Goal: Information Seeking & Learning: Learn about a topic

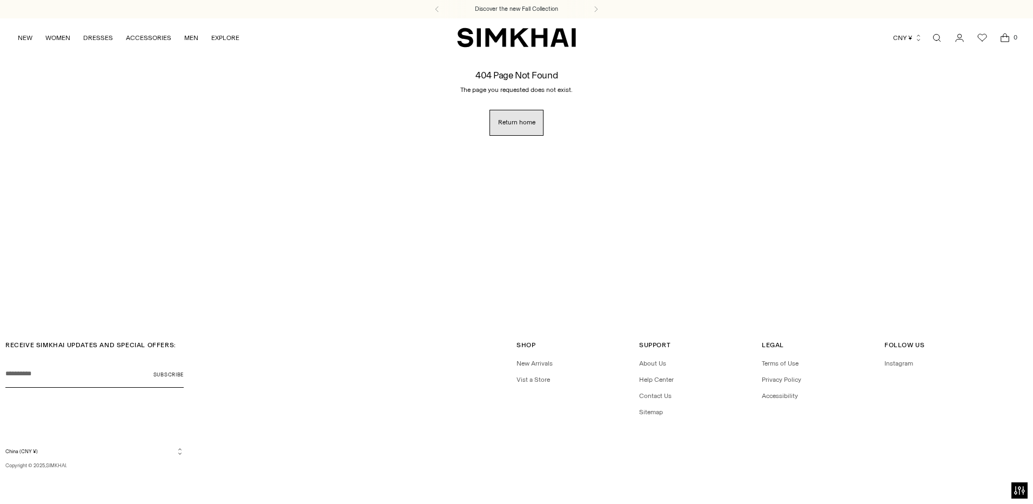
click at [514, 123] on span "Return home" at bounding box center [516, 122] width 37 height 9
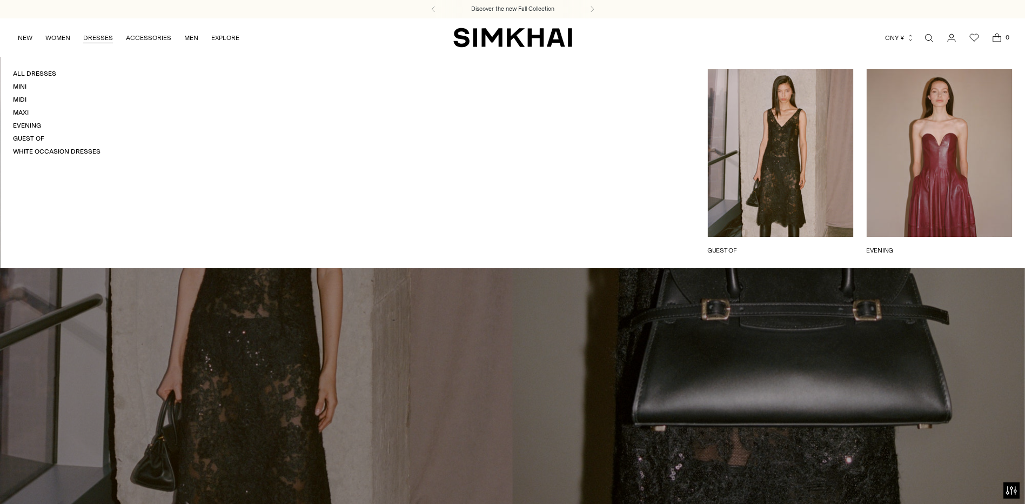
click at [93, 37] on link "DRESSES" at bounding box center [98, 38] width 30 height 24
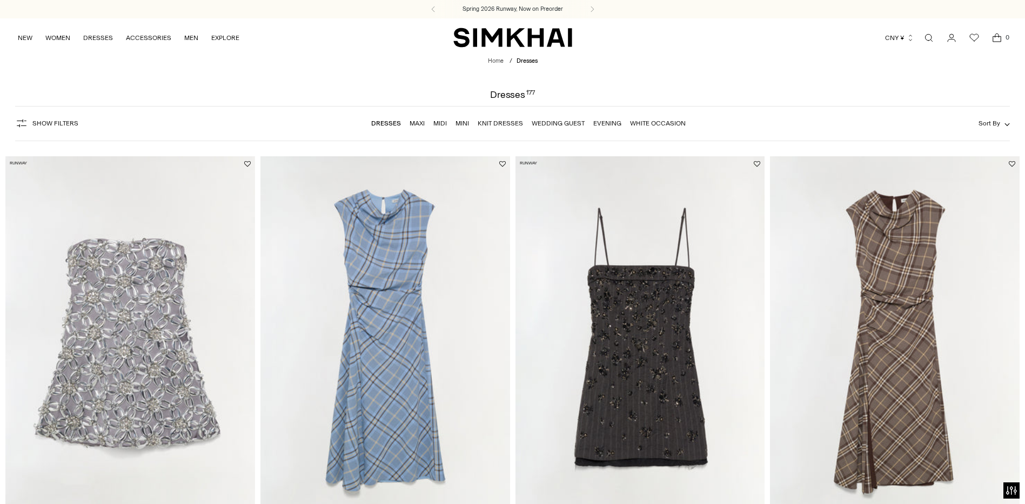
drag, startPoint x: 371, startPoint y: 266, endPoint x: 370, endPoint y: 229, distance: 37.3
click at [370, 229] on img at bounding box center [386, 343] width 250 height 375
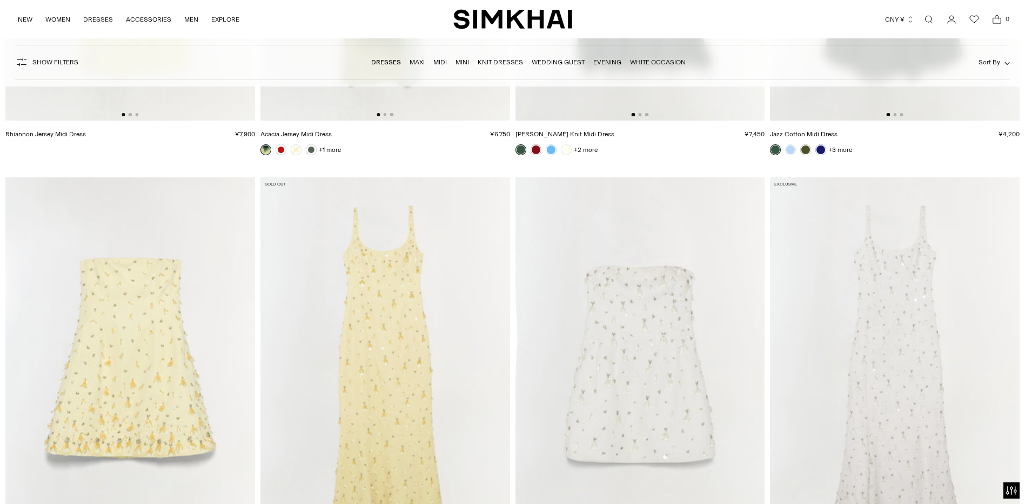
scroll to position [6973, 0]
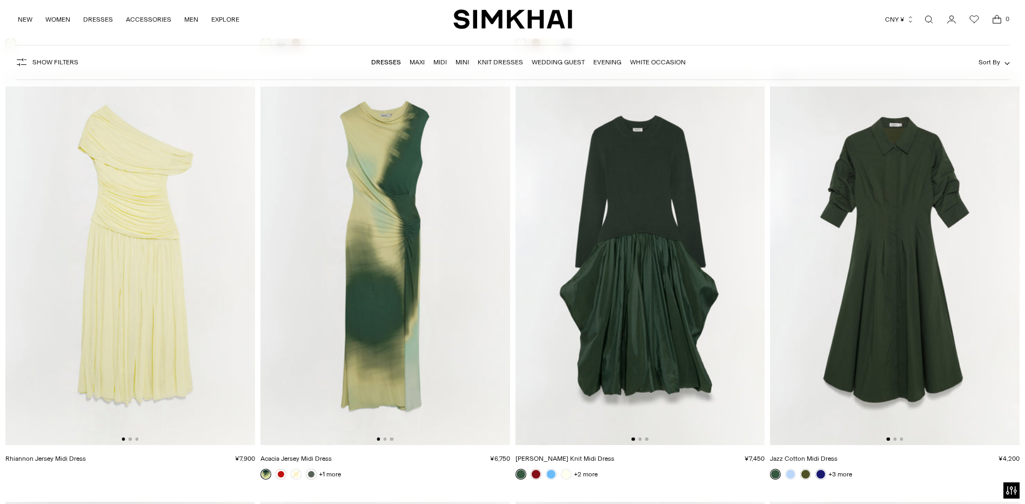
click at [872, 368] on img at bounding box center [895, 258] width 250 height 375
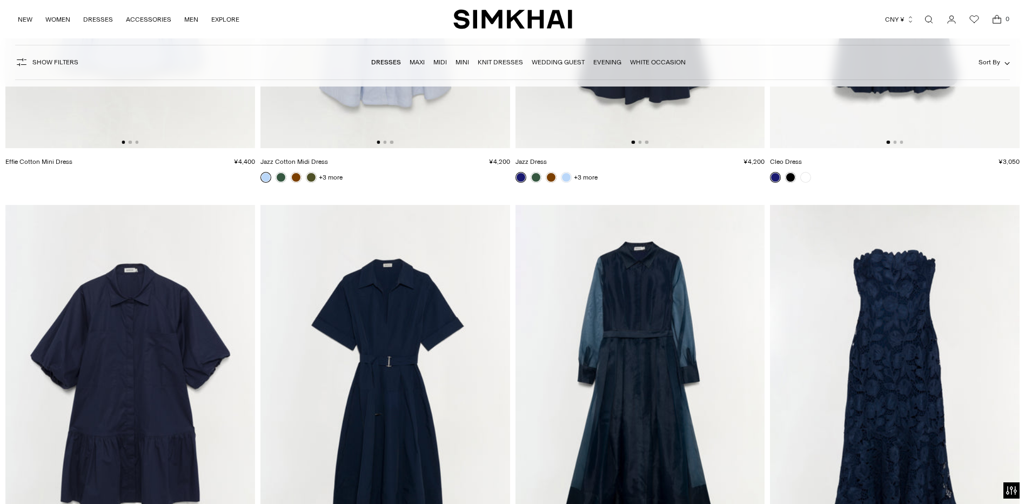
scroll to position [8594, 0]
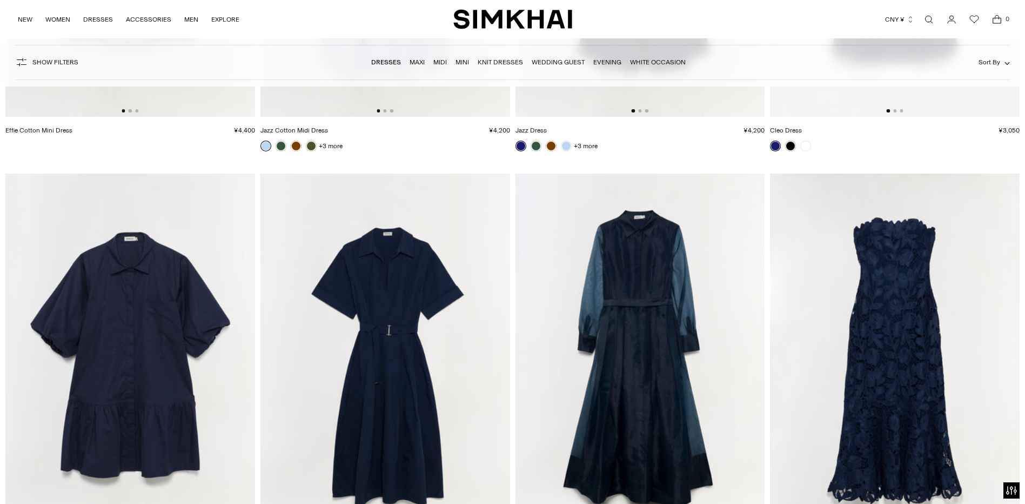
click at [398, 289] on img at bounding box center [386, 361] width 250 height 375
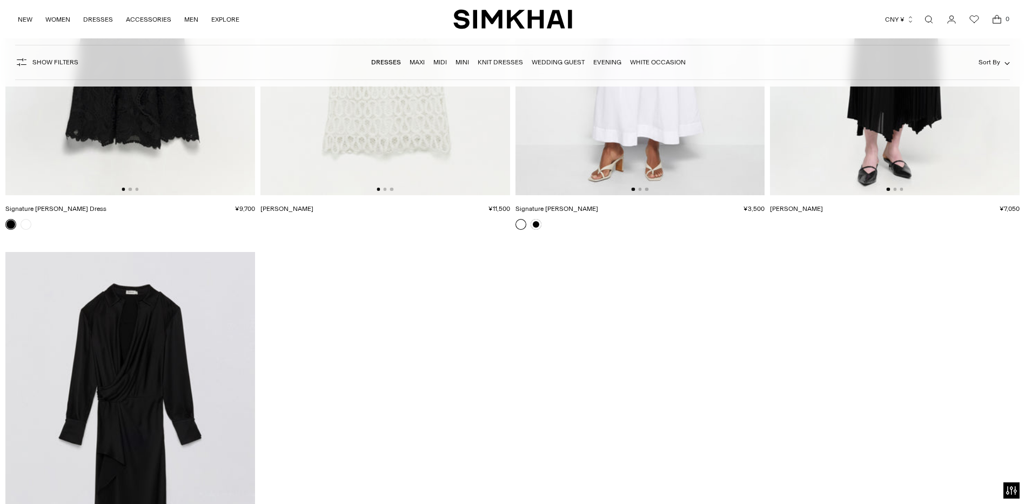
scroll to position [18756, 0]
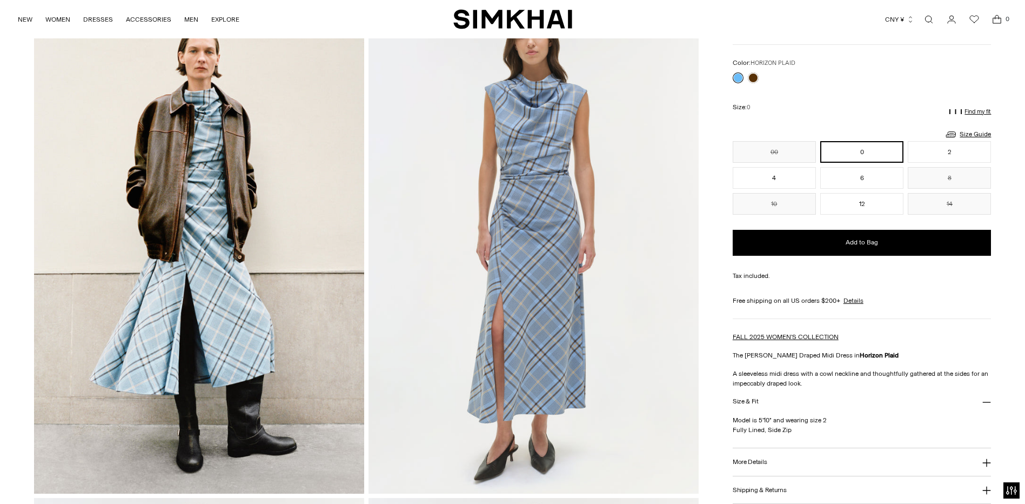
scroll to position [108, 0]
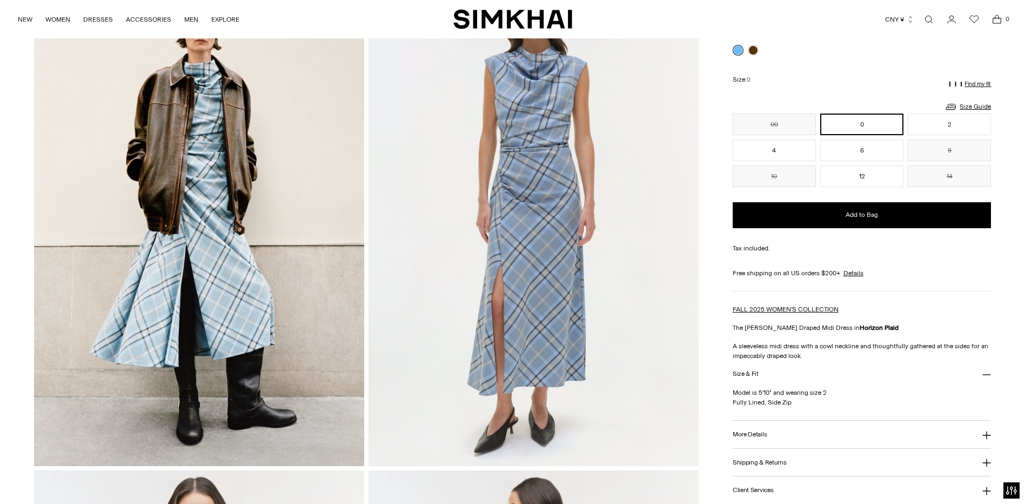
click at [561, 160] on img at bounding box center [534, 218] width 330 height 496
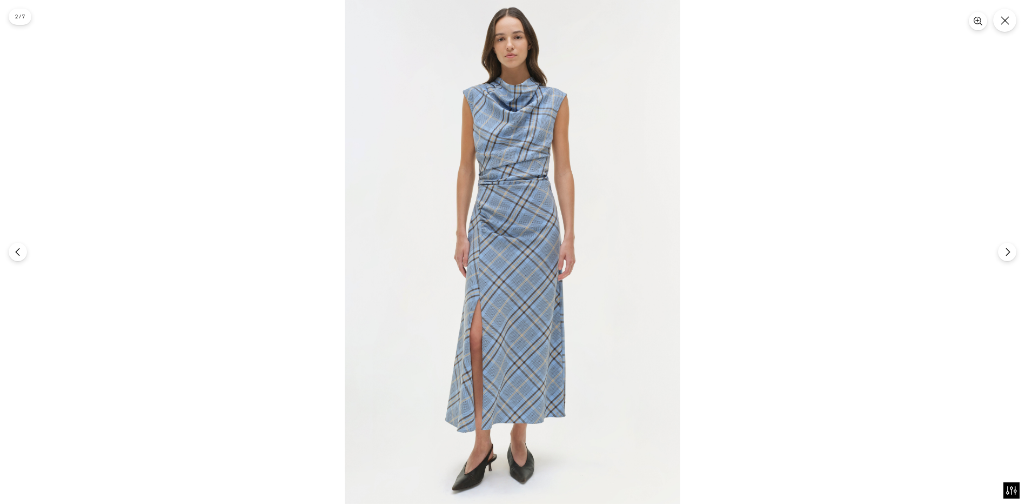
click at [519, 180] on img at bounding box center [513, 252] width 336 height 504
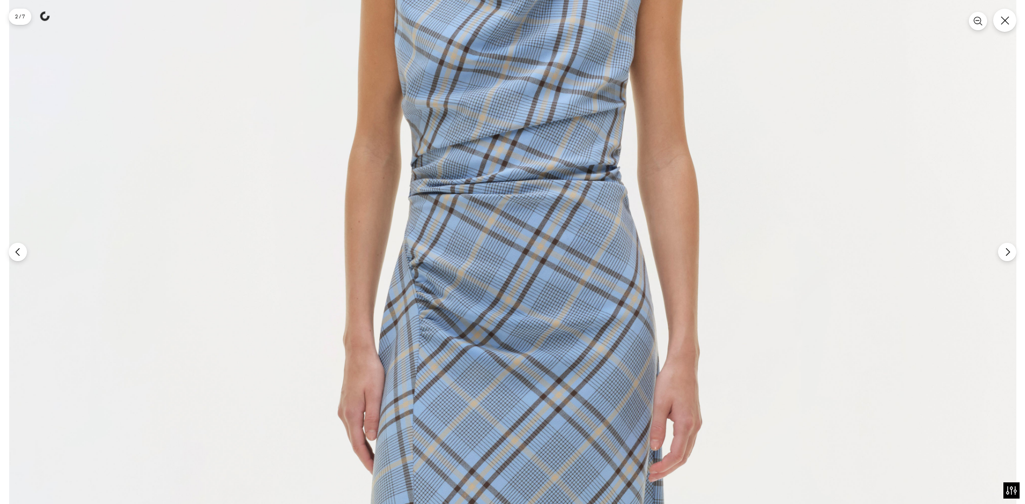
click at [504, 152] on img at bounding box center [513, 395] width 1008 height 1511
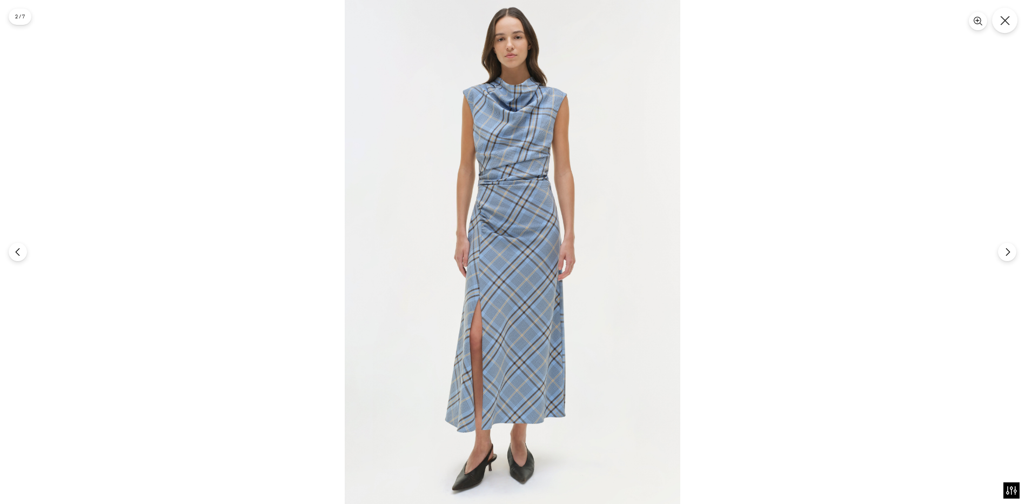
click at [1004, 20] on icon "Close" at bounding box center [1005, 21] width 10 height 10
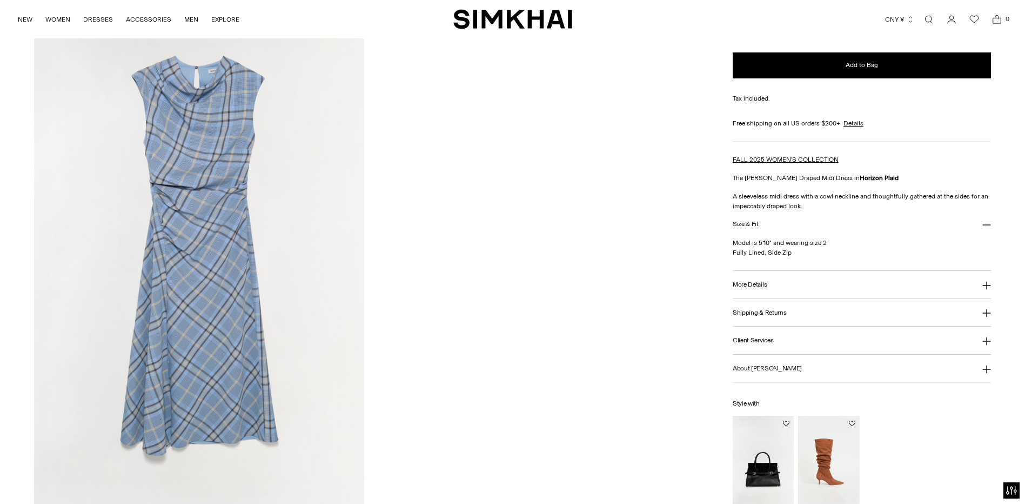
scroll to position [1568, 0]
click at [990, 285] on icon at bounding box center [987, 284] width 9 height 9
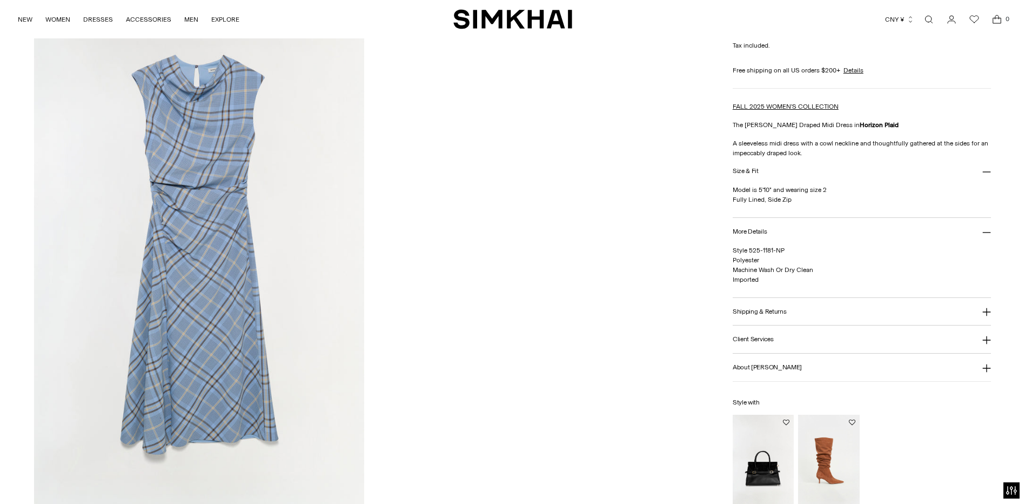
click at [989, 312] on icon at bounding box center [987, 312] width 9 height 9
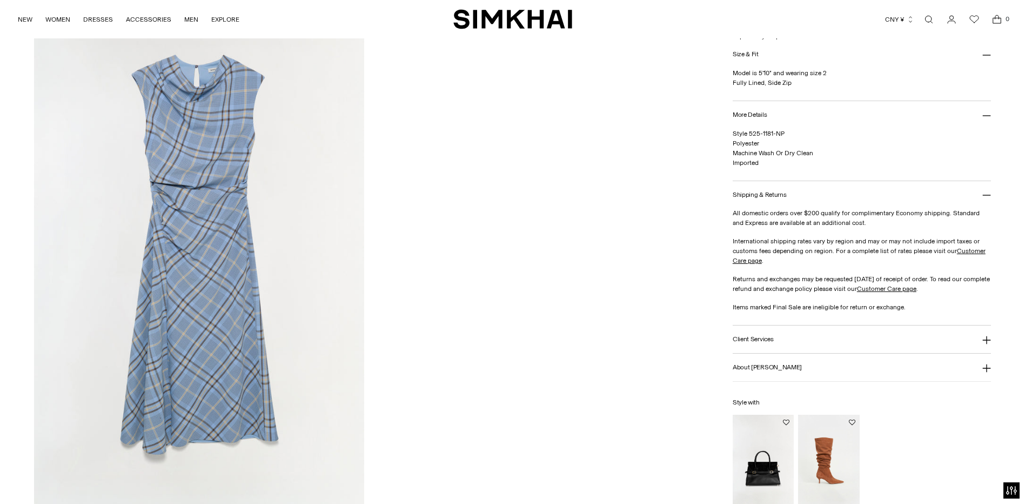
click at [985, 337] on icon at bounding box center [987, 340] width 9 height 9
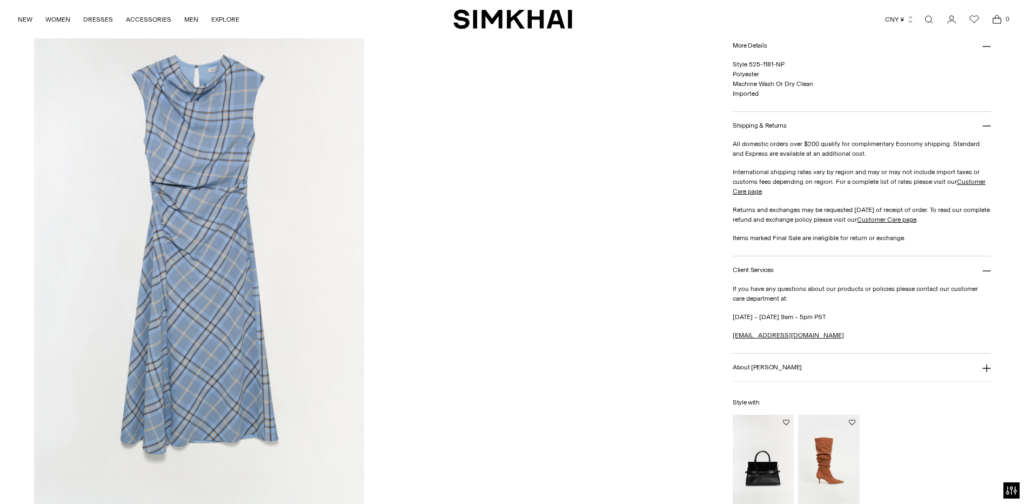
click at [987, 365] on icon at bounding box center [987, 368] width 8 height 8
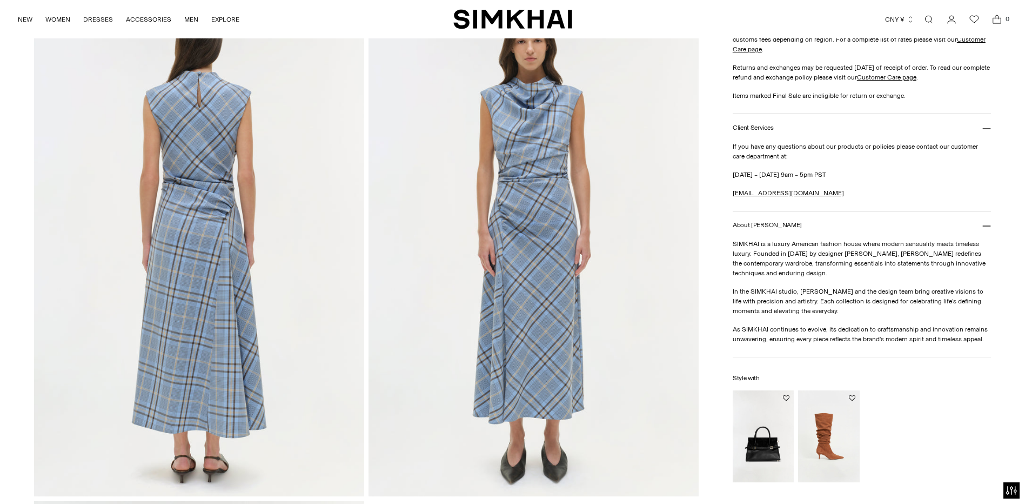
scroll to position [1081, 0]
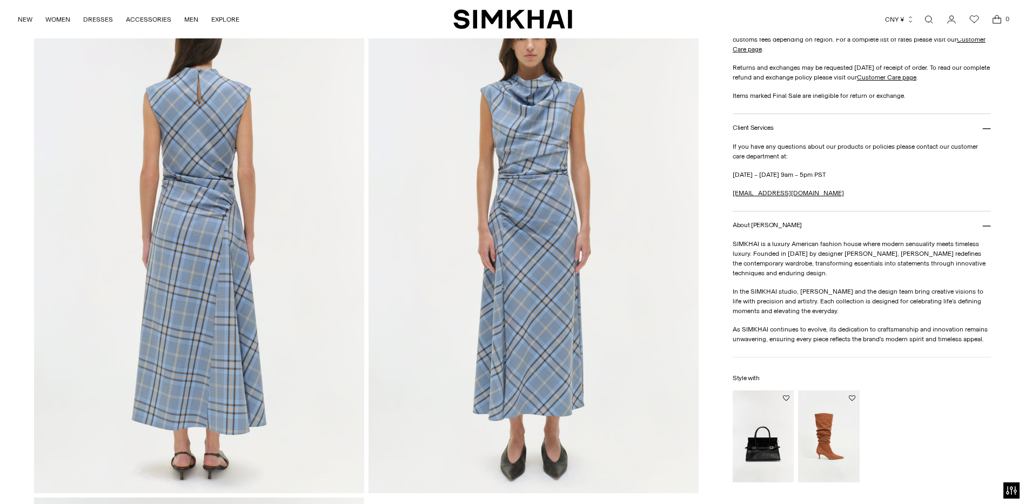
drag, startPoint x: 203, startPoint y: 192, endPoint x: 193, endPoint y: 137, distance: 56.1
click at [193, 137] on img at bounding box center [199, 245] width 330 height 496
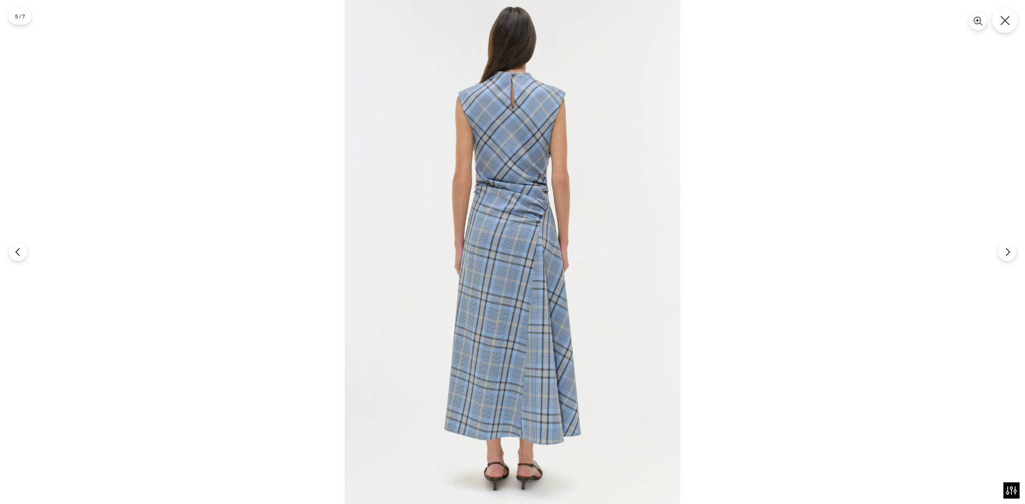
click at [1005, 21] on icon "Close" at bounding box center [1005, 21] width 10 height 10
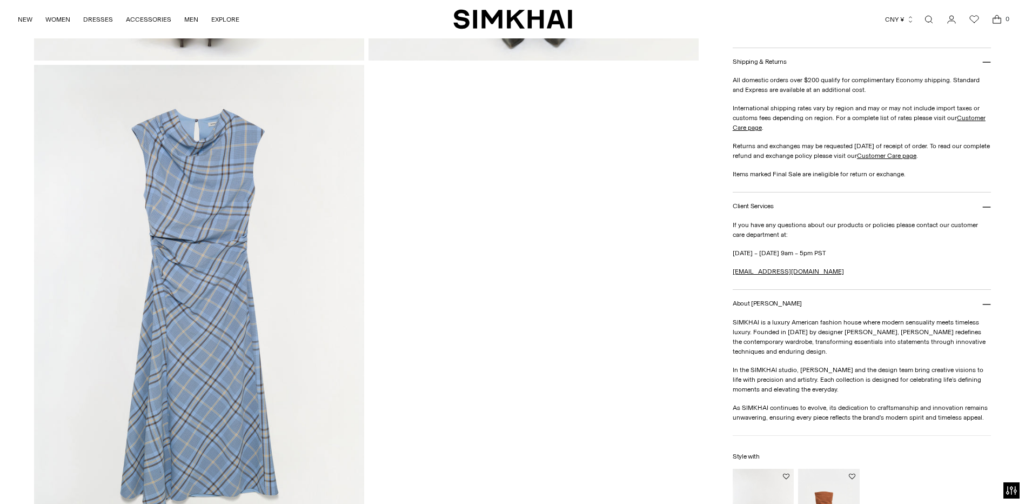
scroll to position [1568, 0]
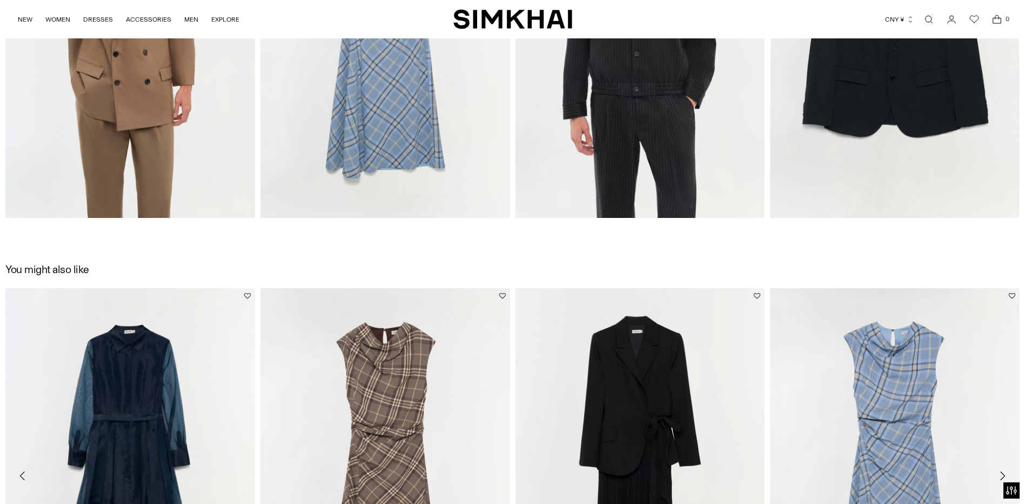
scroll to position [1707, 0]
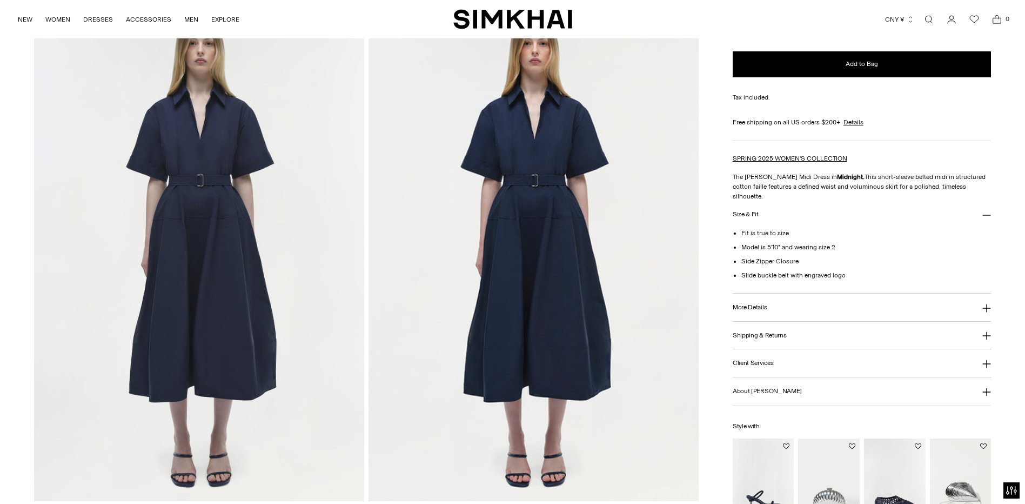
scroll to position [1027, 0]
